Goal: Check status: Check status

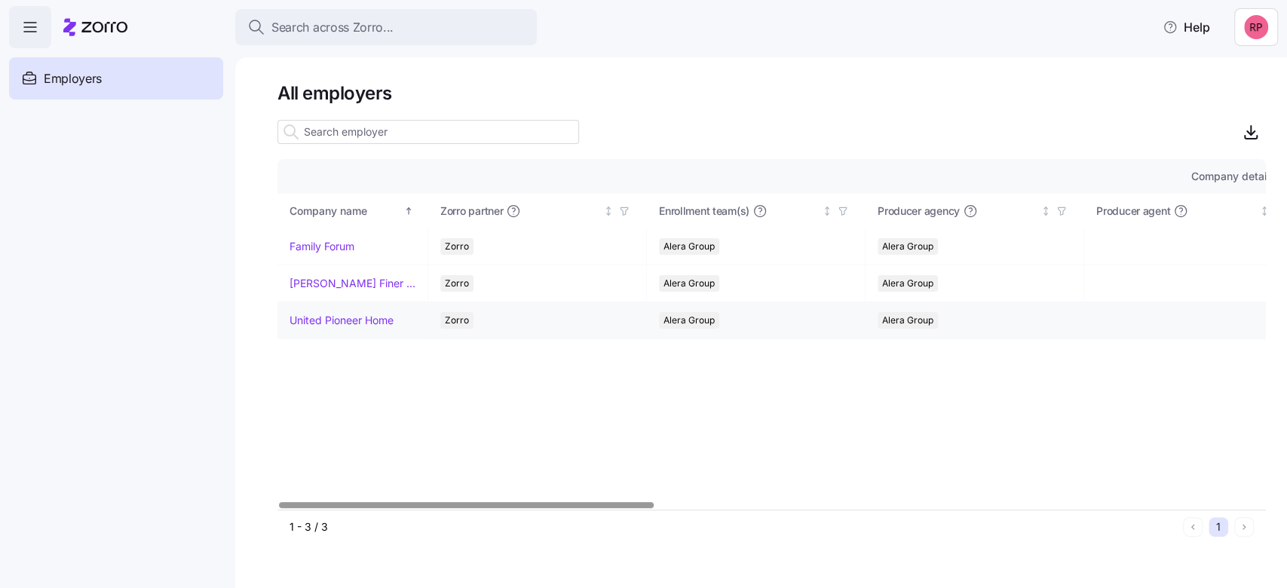
click at [364, 314] on link "United Pioneer Home" at bounding box center [342, 320] width 104 height 15
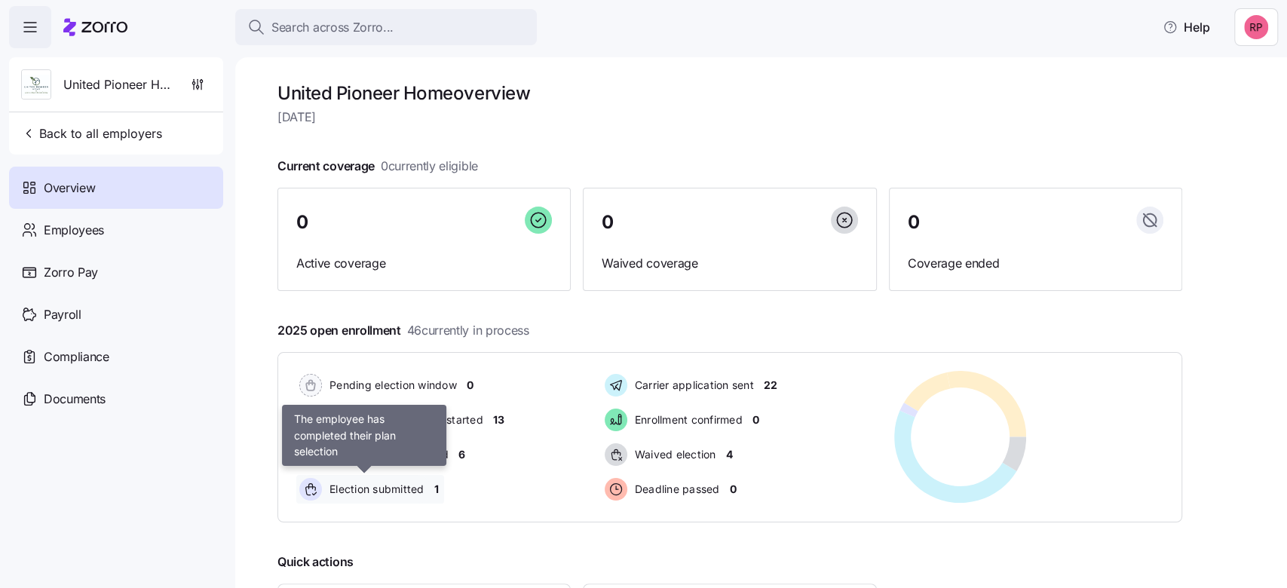
click at [397, 489] on span "Election submitted" at bounding box center [375, 489] width 100 height 15
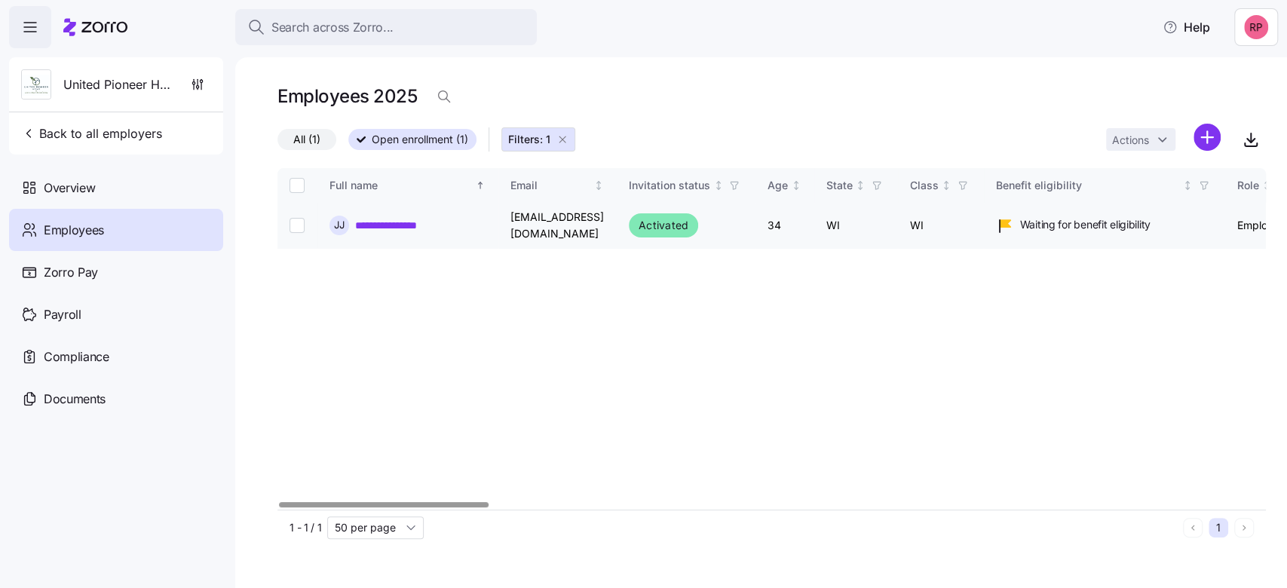
click at [402, 220] on link "**********" at bounding box center [398, 225] width 87 height 15
click at [543, 137] on span "Filters: 1" at bounding box center [529, 139] width 42 height 15
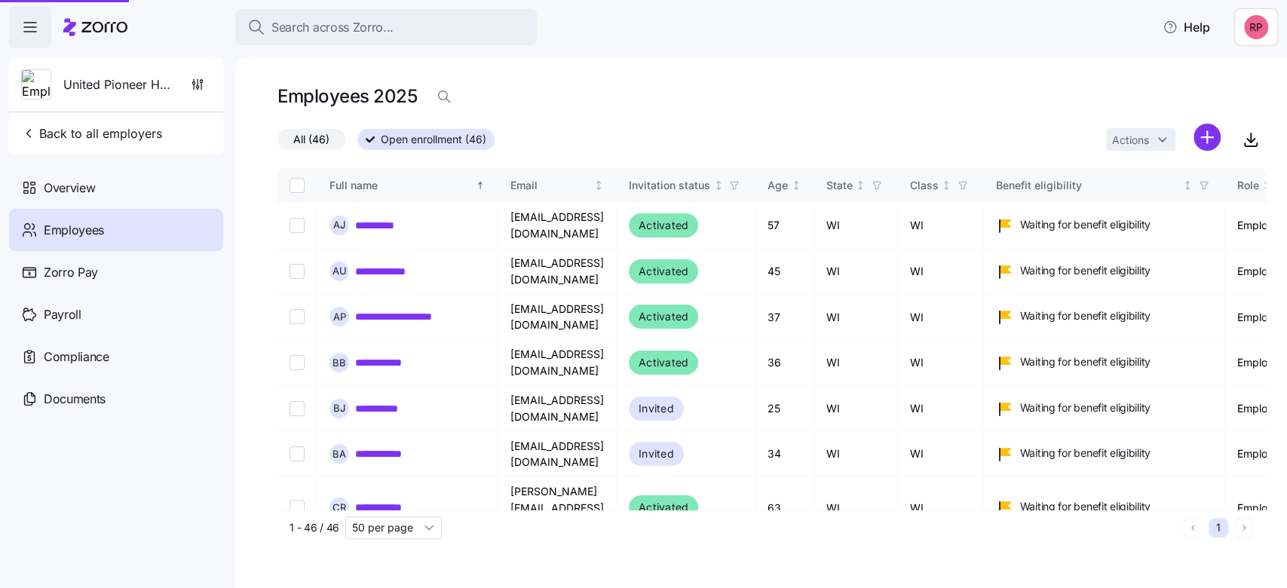
click at [567, 140] on div "All (46) Open enrollment (46) Actions" at bounding box center [772, 140] width 989 height 32
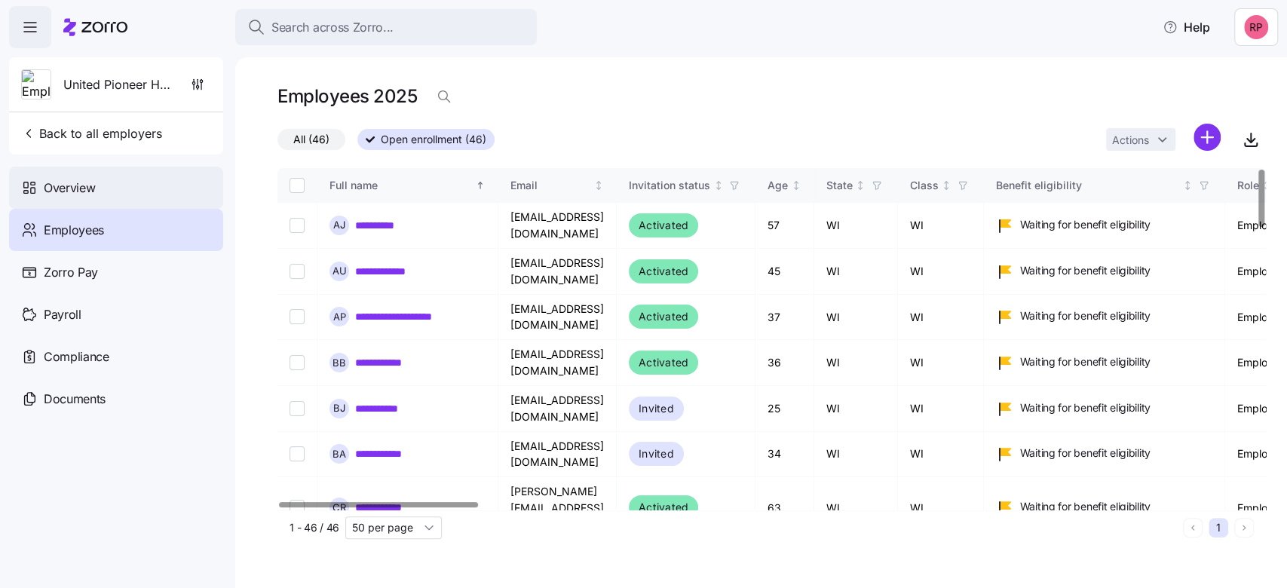
click at [45, 188] on span "Overview" at bounding box center [69, 188] width 51 height 19
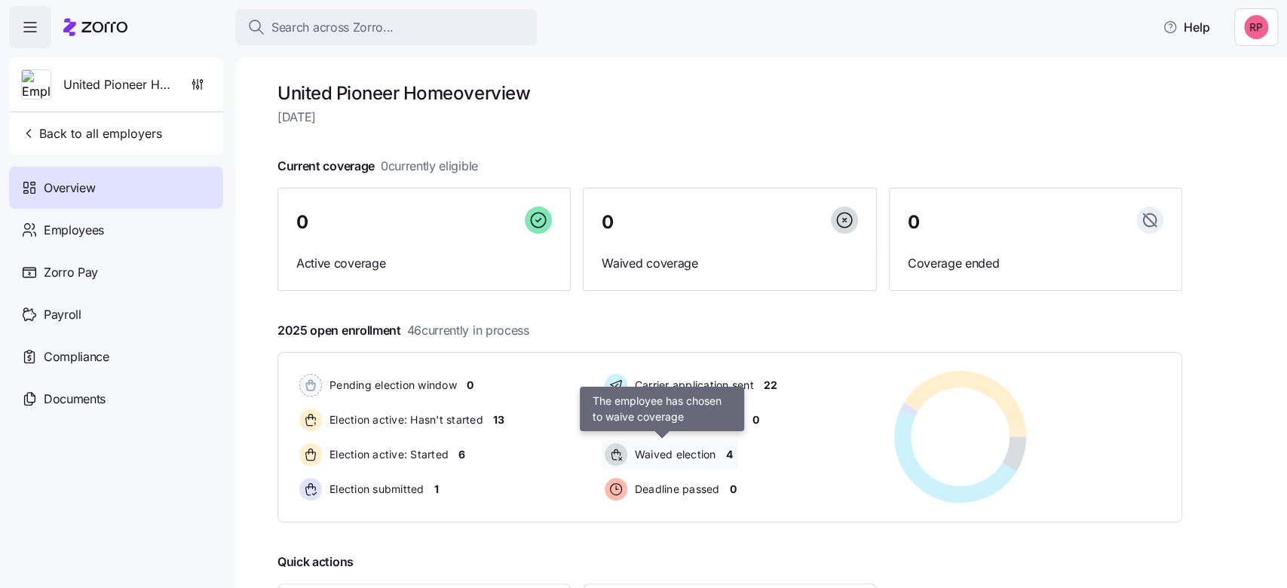
click at [694, 456] on span "Waived election" at bounding box center [673, 454] width 86 height 15
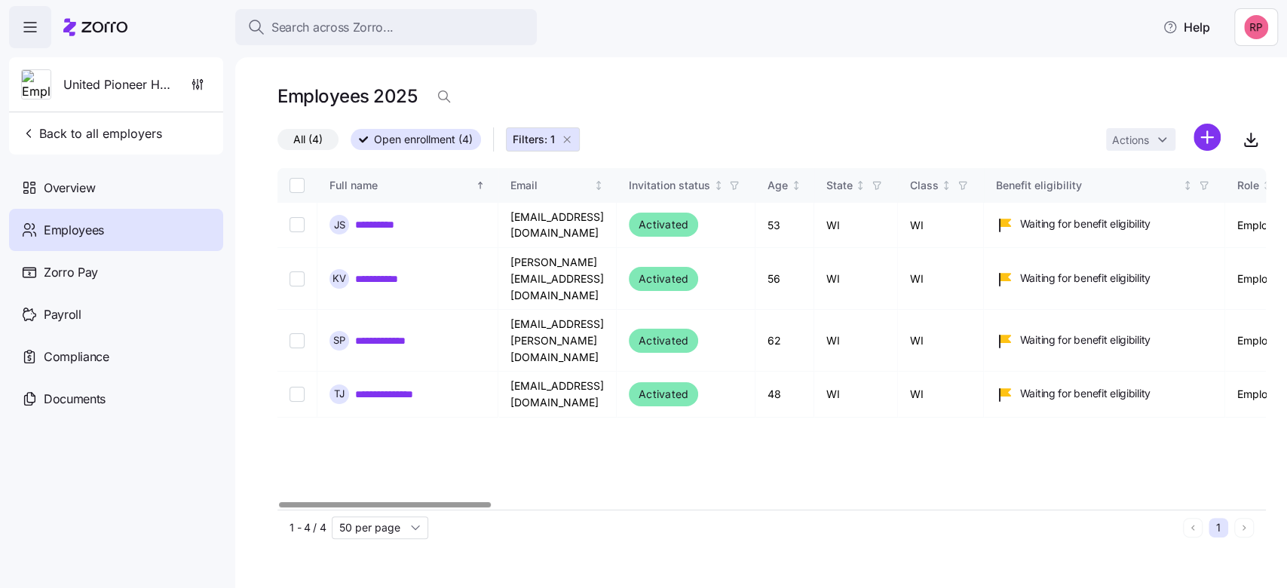
click at [568, 137] on icon "button" at bounding box center [567, 139] width 12 height 12
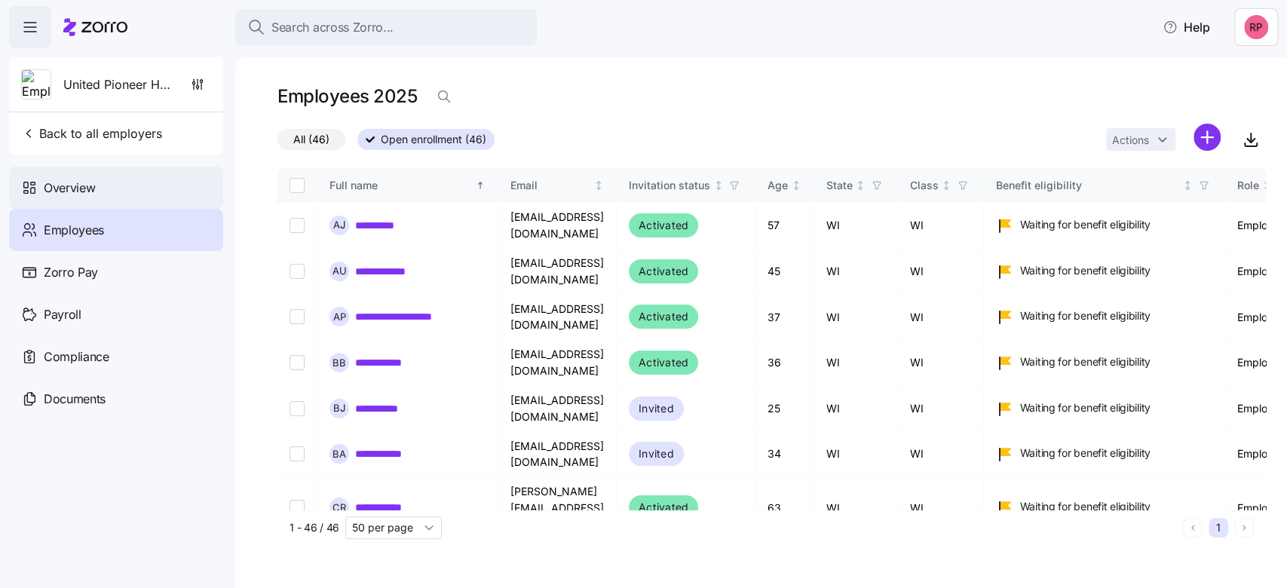
click at [69, 186] on span "Overview" at bounding box center [69, 188] width 51 height 19
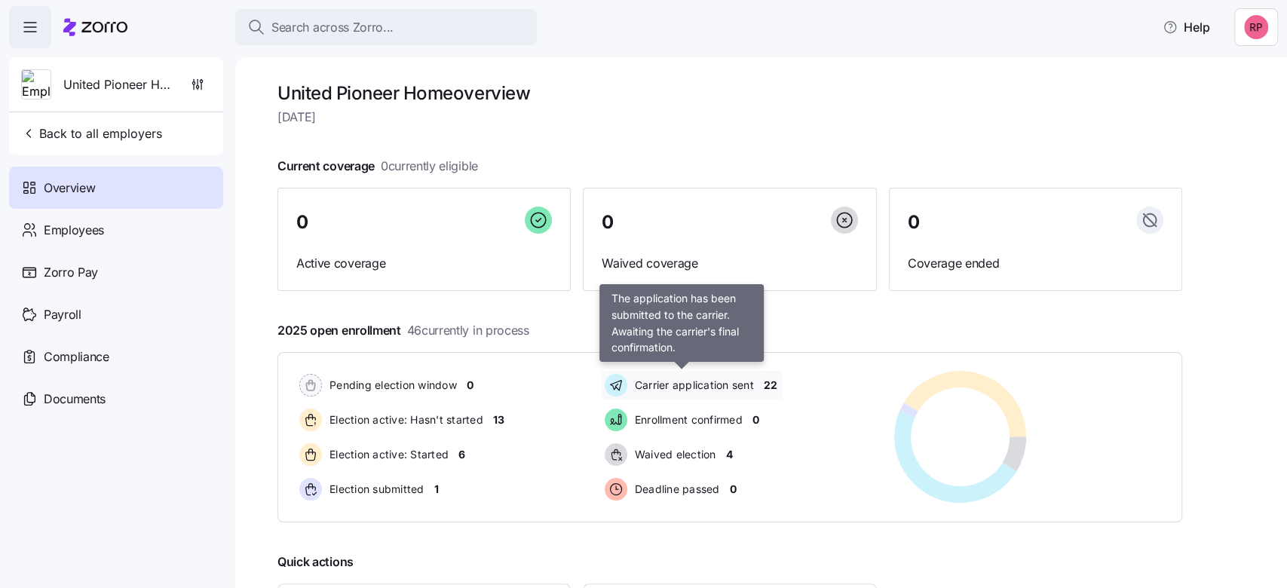
click at [672, 379] on span "Carrier application sent" at bounding box center [692, 385] width 124 height 15
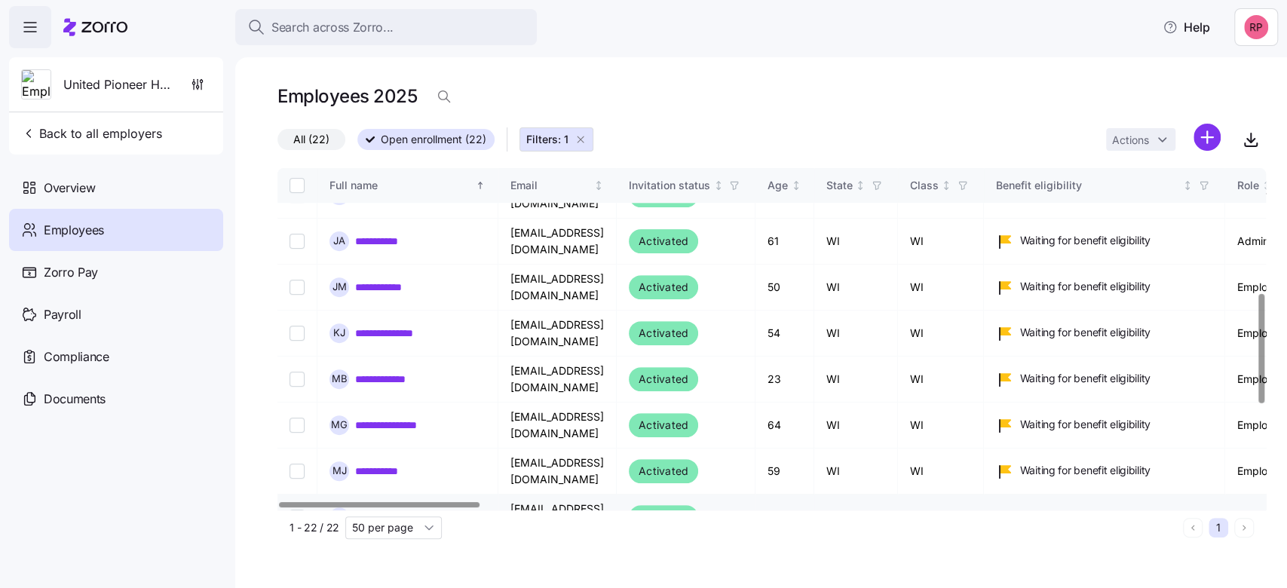
scroll to position [389, 0]
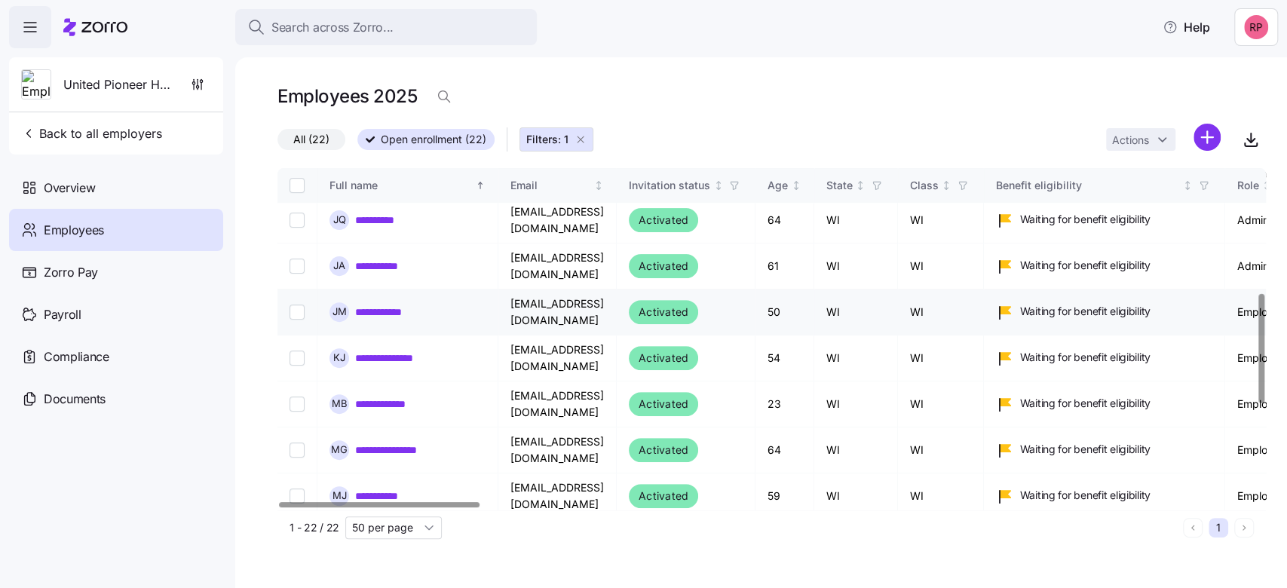
click at [388, 305] on link "**********" at bounding box center [385, 312] width 61 height 15
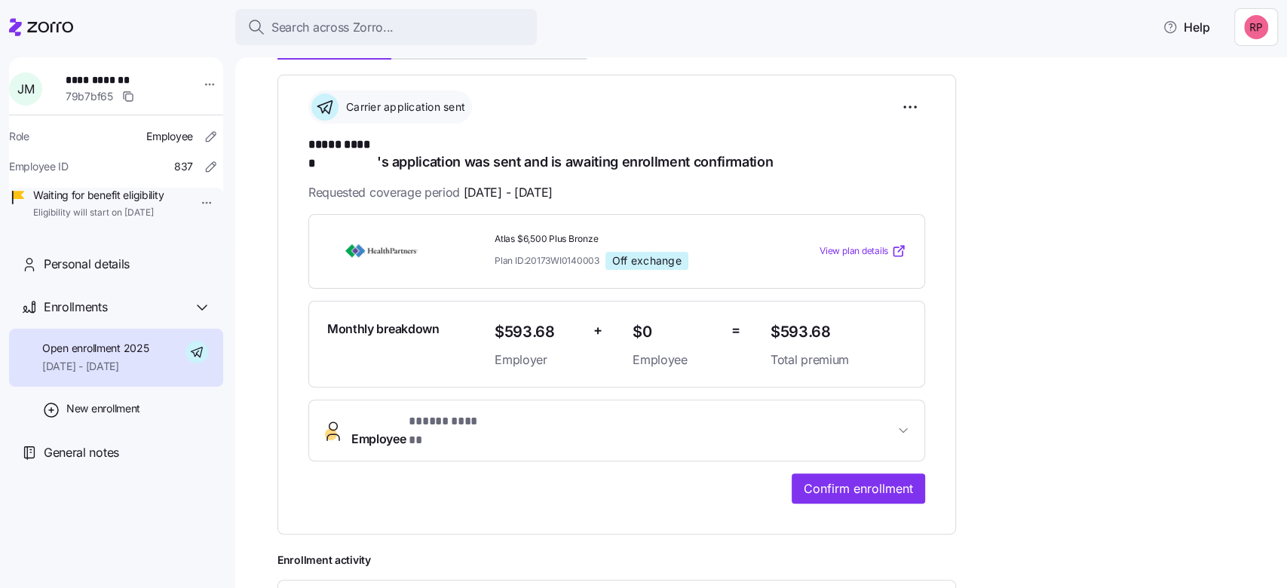
scroll to position [183, 0]
